Goal: Task Accomplishment & Management: Use online tool/utility

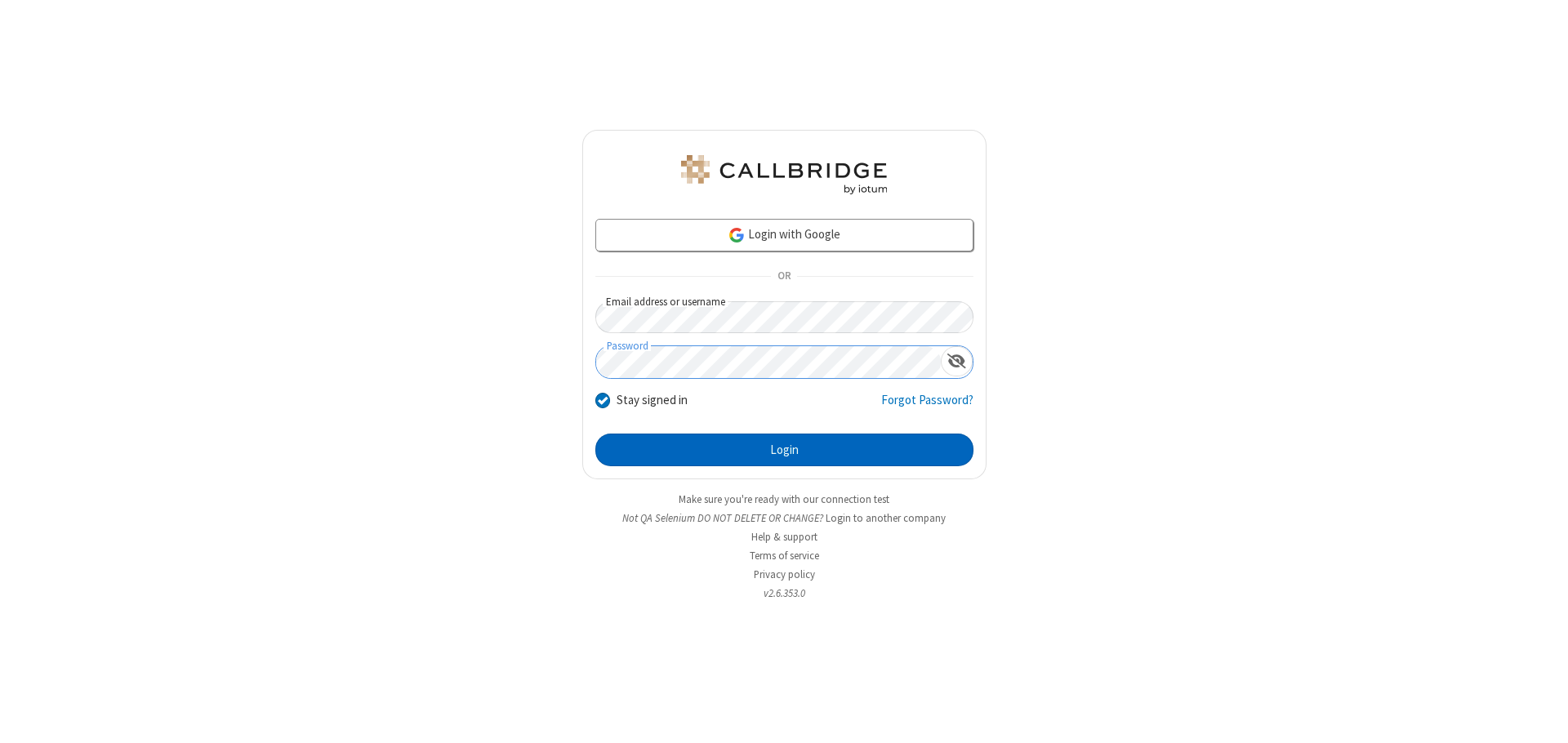
click at [784, 450] on button "Login" at bounding box center [784, 450] width 379 height 33
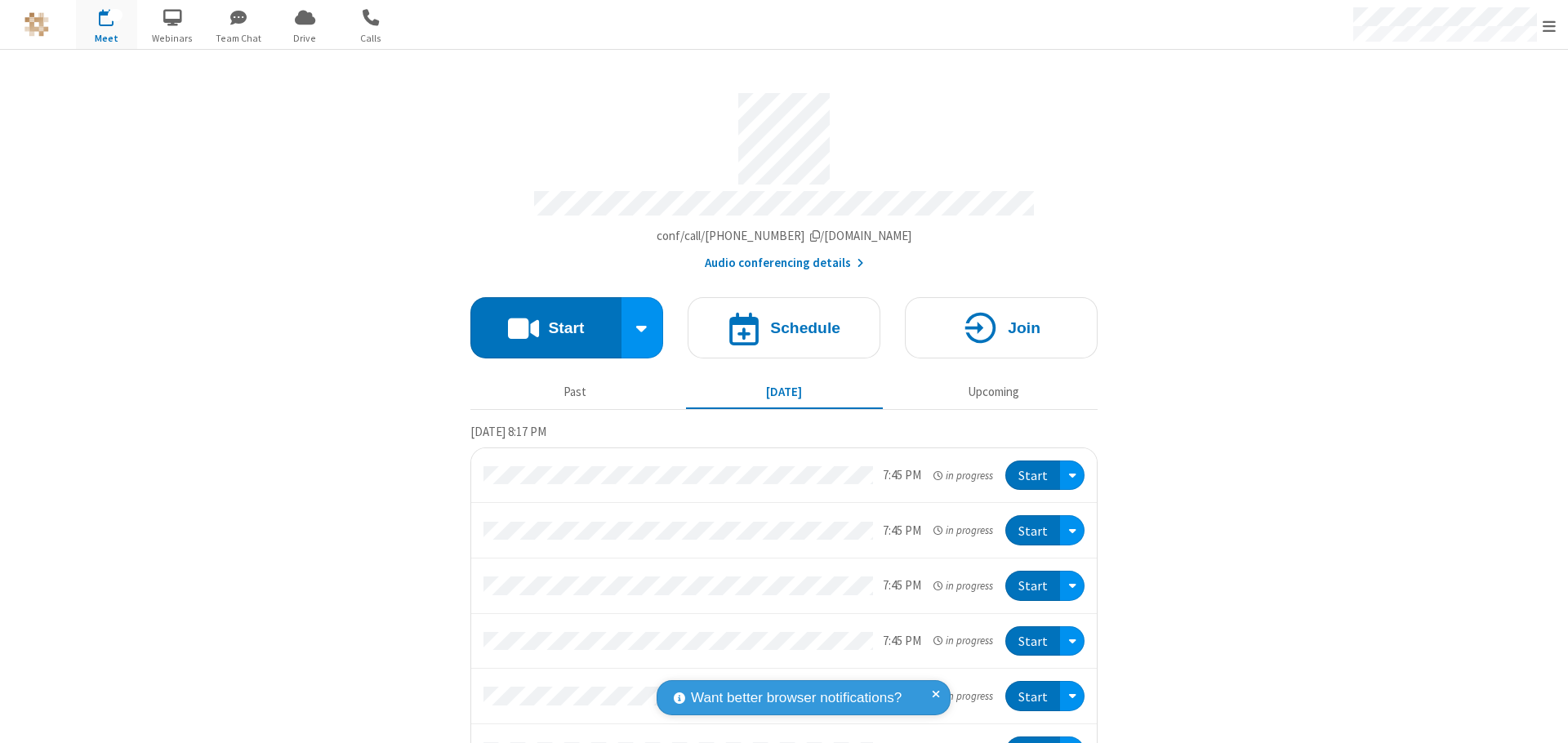
click at [539, 320] on button "Start" at bounding box center [545, 328] width 151 height 61
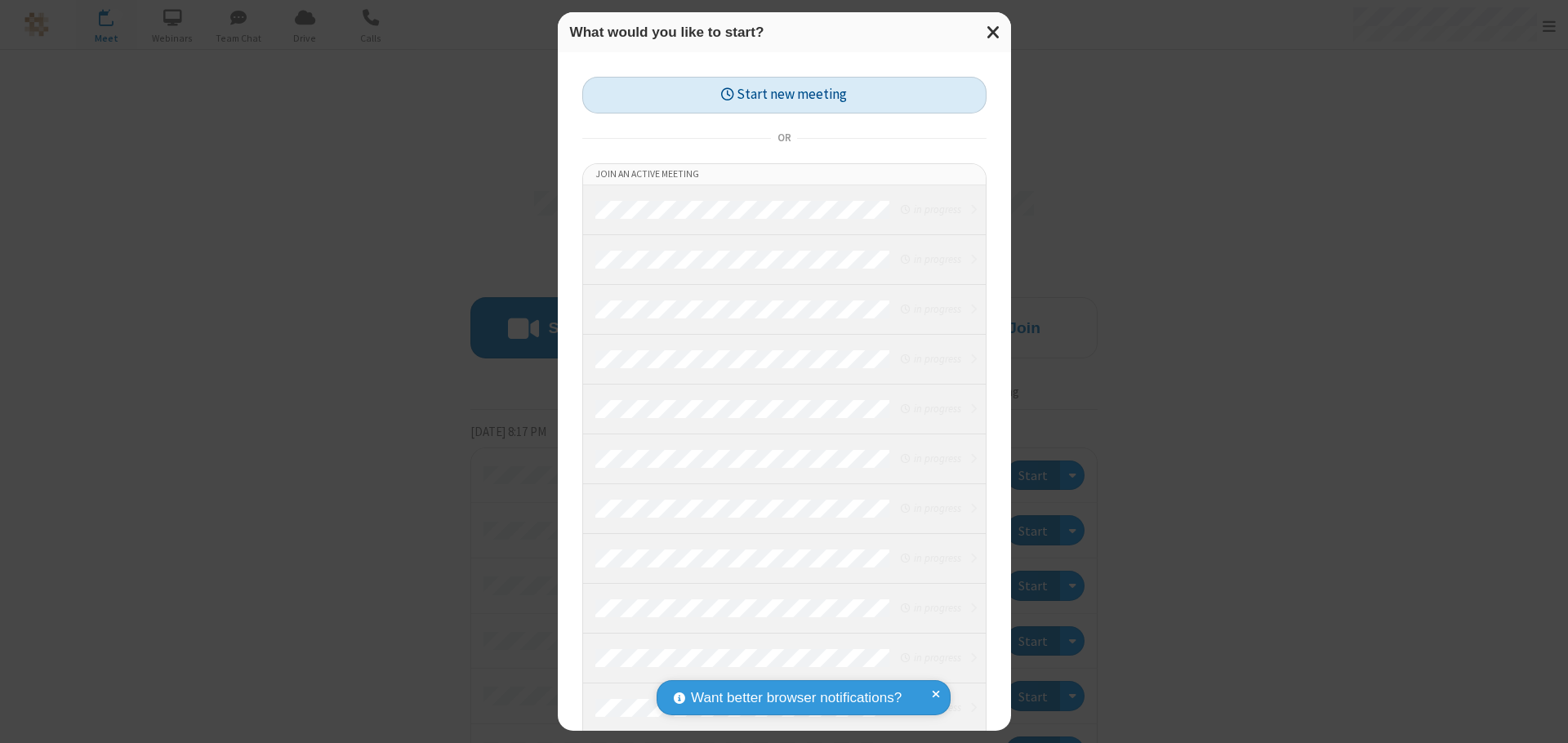
click at [784, 95] on button "Start new meeting" at bounding box center [784, 95] width 405 height 37
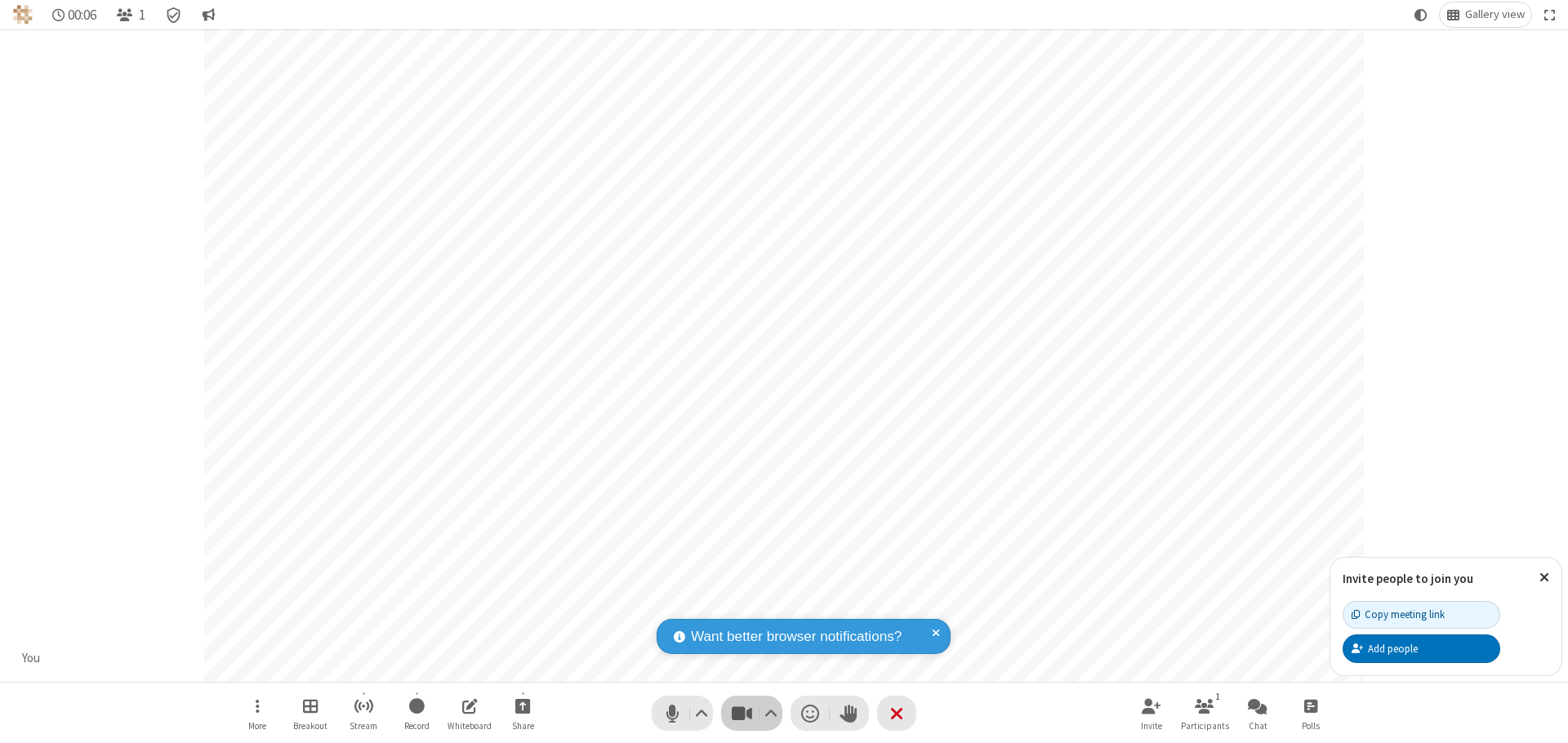
click at [741, 713] on span "Stop video (⌘+Shift+V)" at bounding box center [741, 713] width 25 height 24
click at [741, 713] on span "Start video (⌘+Shift+V)" at bounding box center [741, 713] width 25 height 24
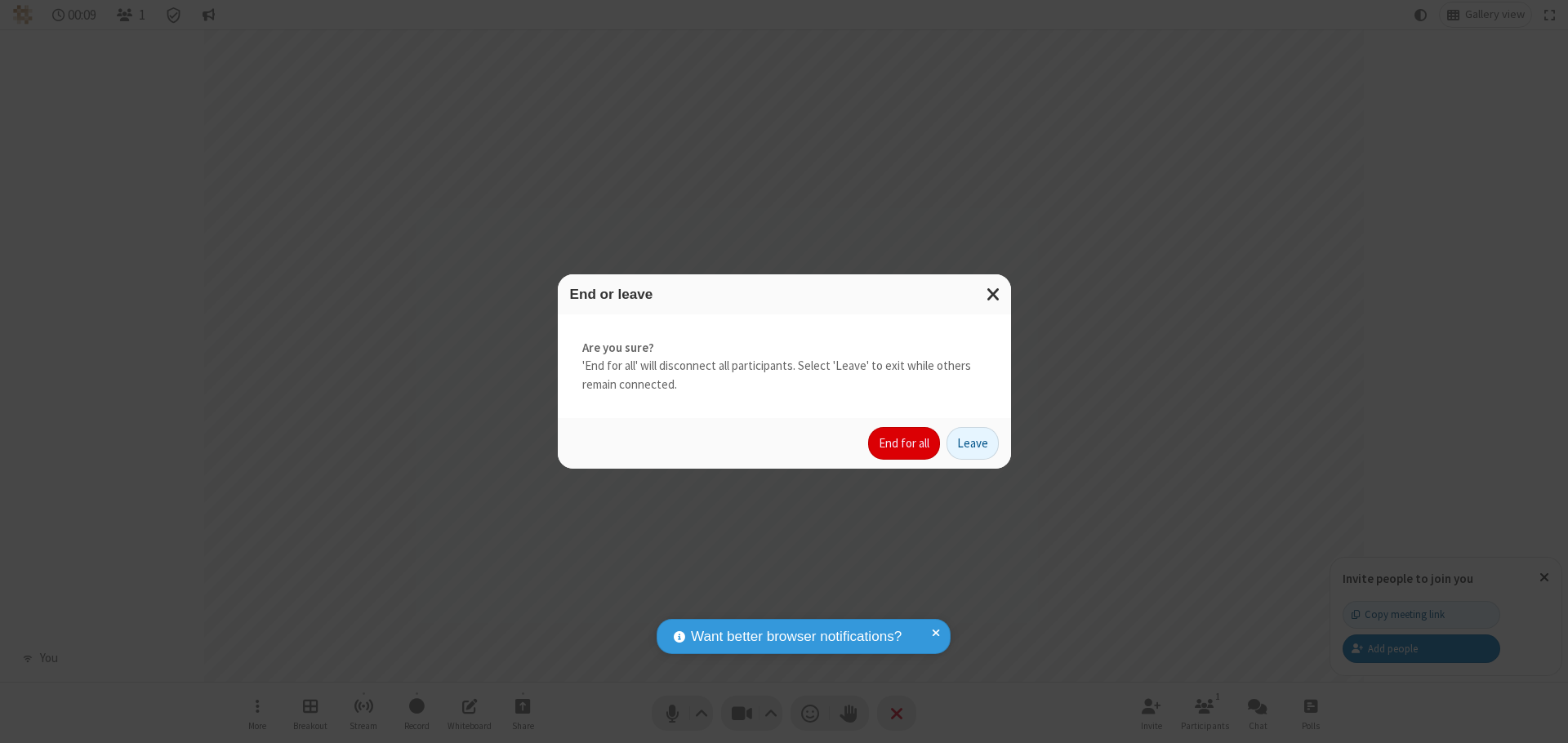
click at [905, 444] on button "End for all" at bounding box center [904, 444] width 72 height 33
